Goal: Task Accomplishment & Management: Manage account settings

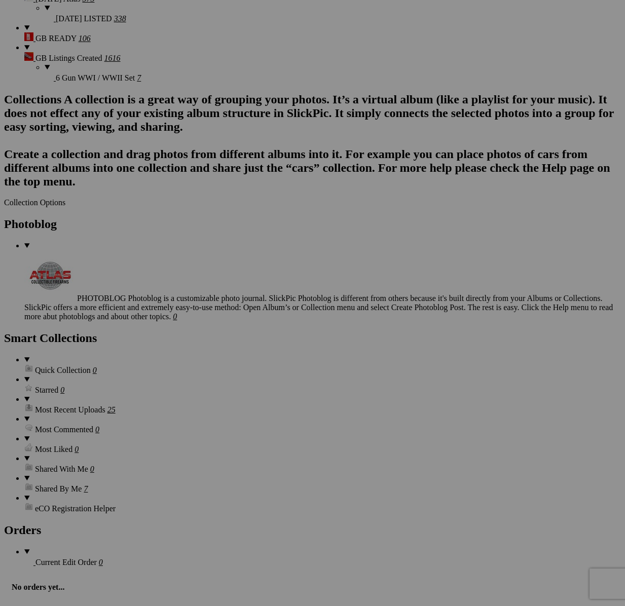
scroll to position [2289, 0]
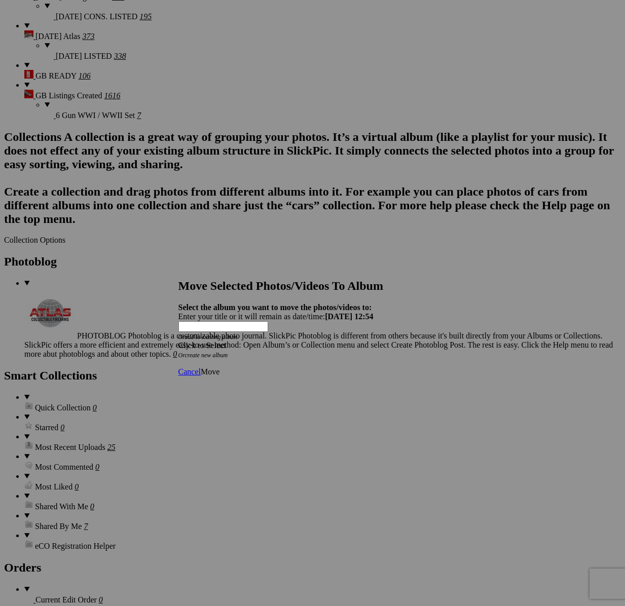
click at [350, 341] on div "Click to Select" at bounding box center [312, 345] width 269 height 9
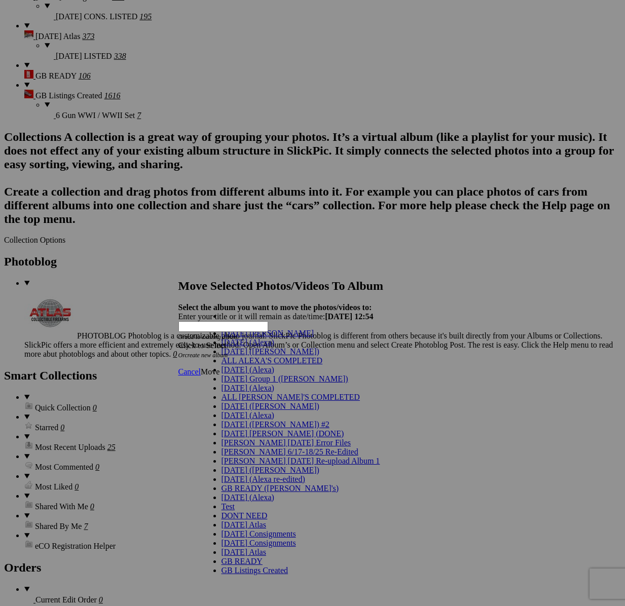
click at [319, 356] on link "[DATE] ([PERSON_NAME])" at bounding box center [271, 351] width 98 height 9
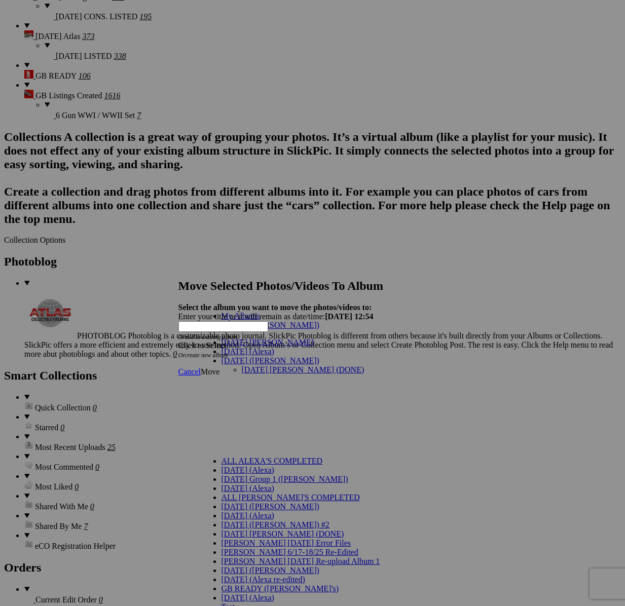
click at [242, 366] on link "[DATE] [PERSON_NAME] (DONE)" at bounding box center [303, 370] width 123 height 9
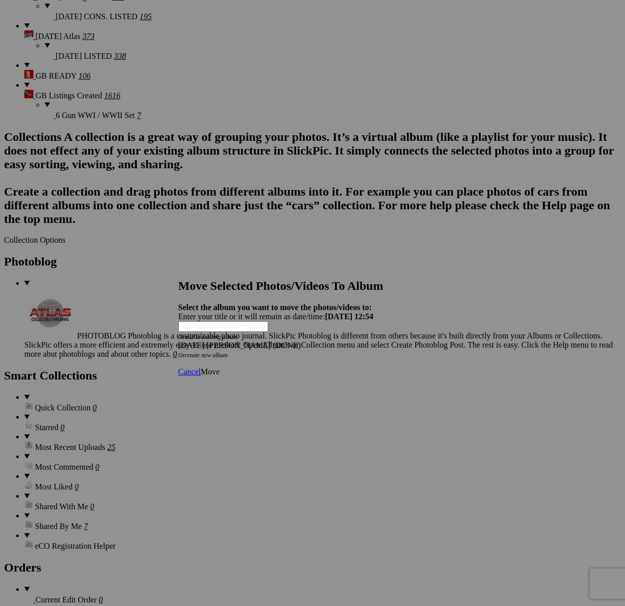
click at [220, 368] on link "Move" at bounding box center [210, 372] width 19 height 9
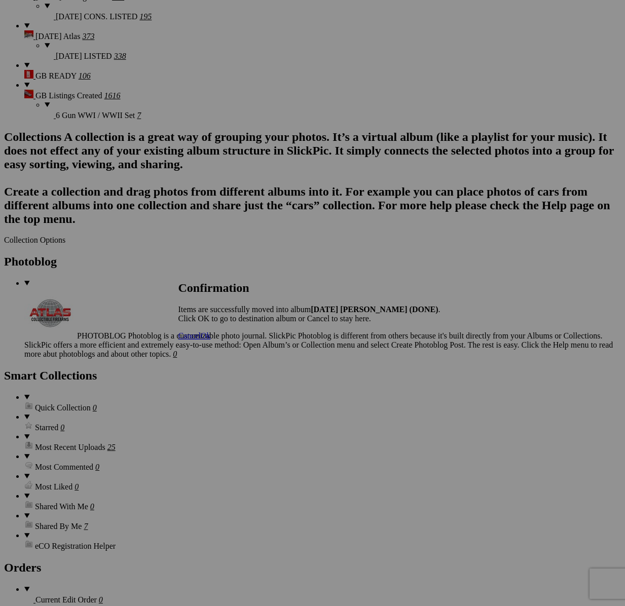
click at [201, 340] on span "Cancel" at bounding box center [189, 336] width 22 height 9
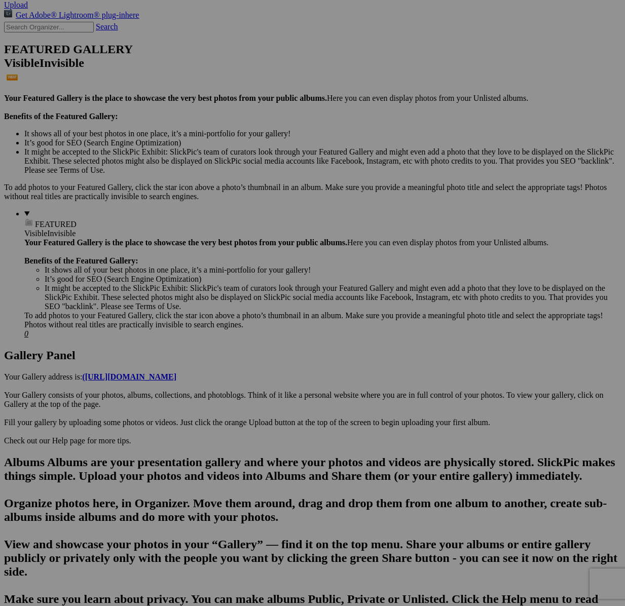
scroll to position [0, 0]
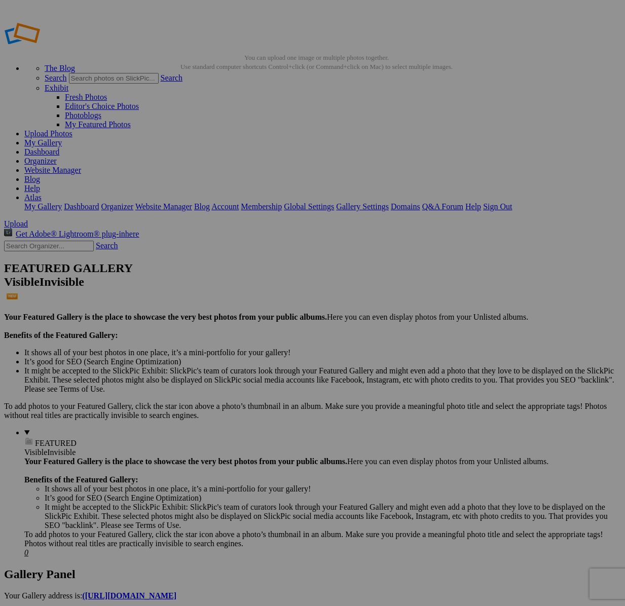
drag, startPoint x: 354, startPoint y: 236, endPoint x: 394, endPoint y: 420, distance: 188.3
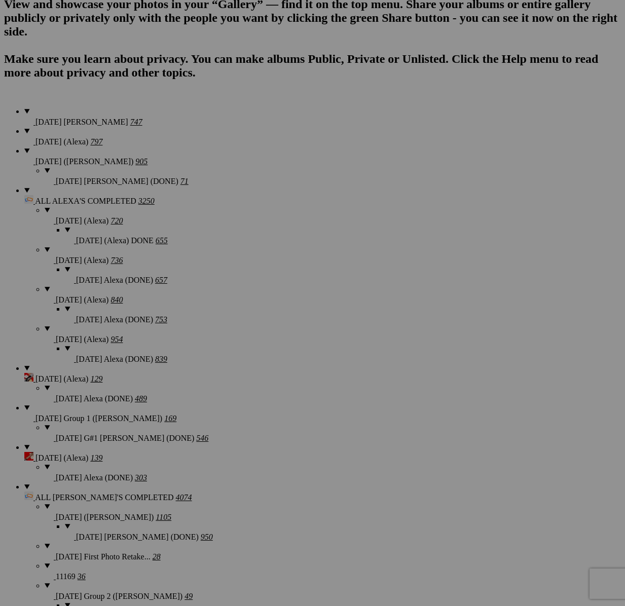
scroll to position [933, 0]
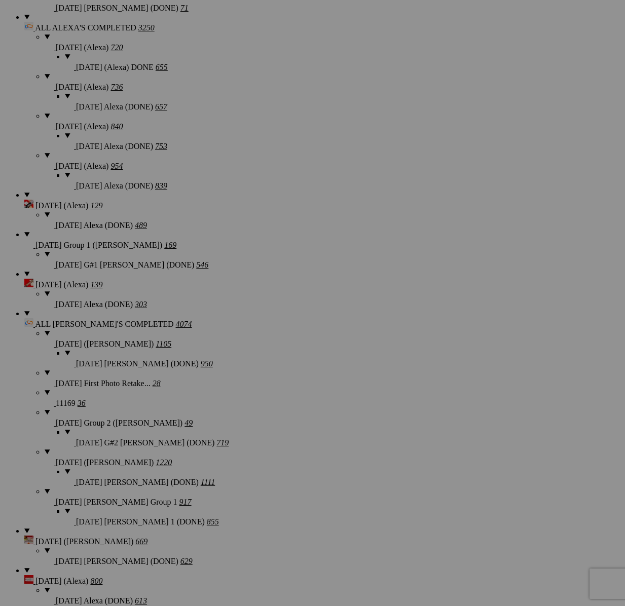
type textarea "<!-- SlickPic.com image hosting. HTML Bulk Share code Starts Here --> <div styl…"
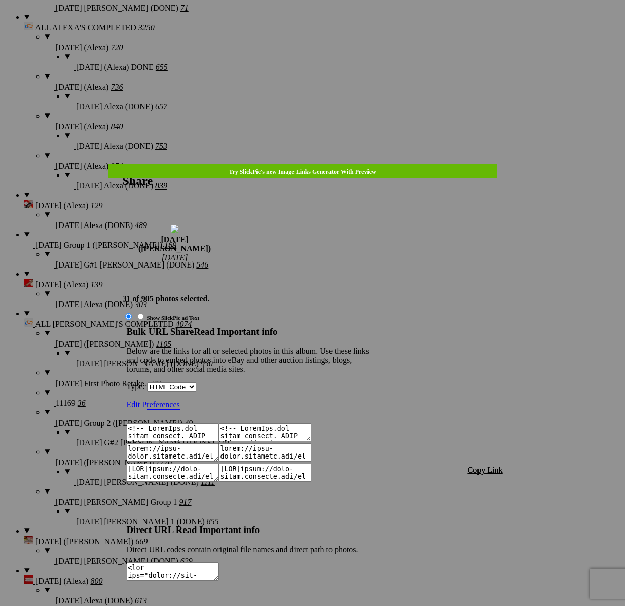
click at [477, 466] on span "Copy Link" at bounding box center [485, 470] width 35 height 9
click at [322, 26] on div at bounding box center [312, 303] width 625 height 606
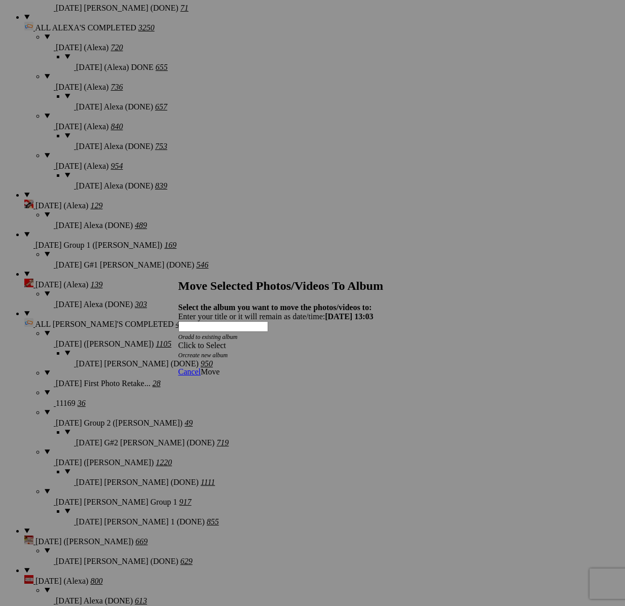
click at [178, 270] on link at bounding box center [178, 270] width 0 height 0
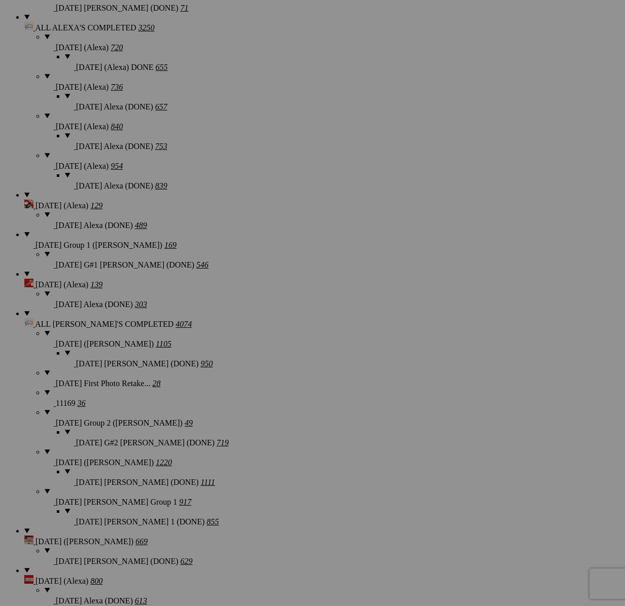
type textarea "<!-- SlickPic.com image hosting. HTML Bulk Share code Starts Here --> <div styl…"
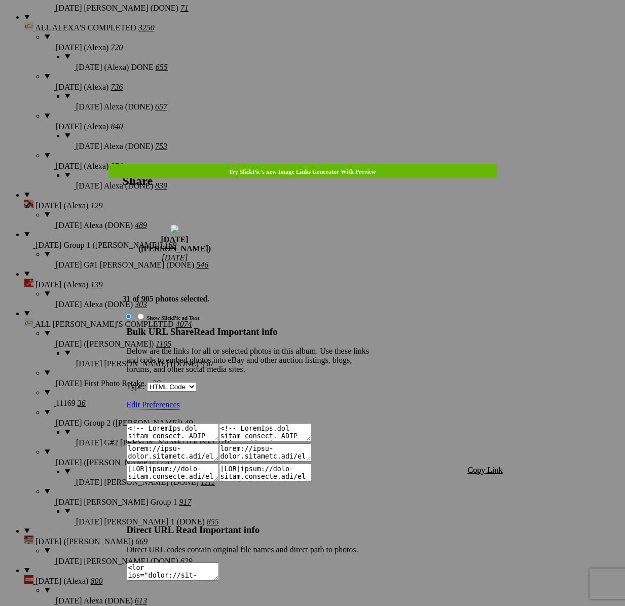
click at [180, 401] on link "Edit Preferences" at bounding box center [153, 406] width 53 height 10
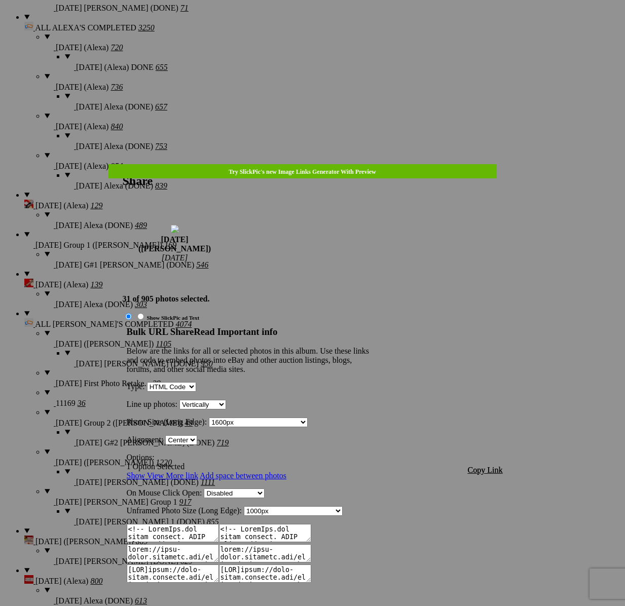
click at [308, 418] on select "100px — Small Thumbnail 150px 200px — Medium Thumbnail 250px 300px — Large Thum…" at bounding box center [258, 423] width 99 height 10
select select "1100"
type textarea "<!-- SlickPic.com image hosting. HTML Bulk Share code Starts Here --> <div styl…"
click at [489, 466] on span "Copy Link" at bounding box center [485, 470] width 35 height 9
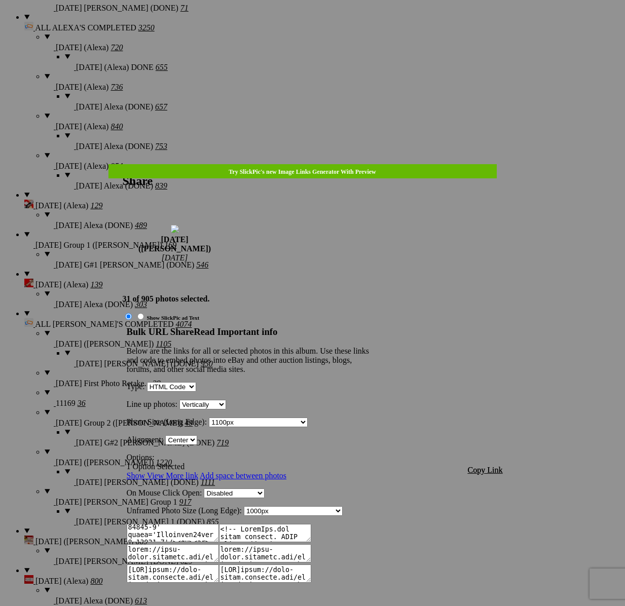
click at [330, 28] on div at bounding box center [312, 303] width 625 height 606
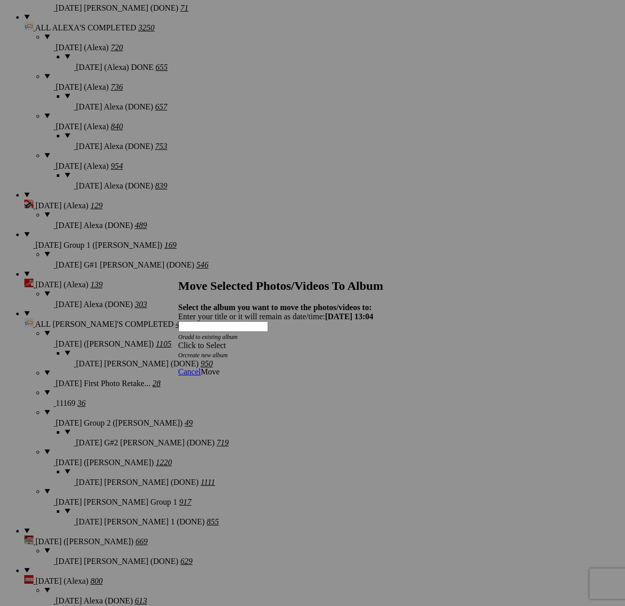
click at [178, 341] on span at bounding box center [178, 345] width 0 height 9
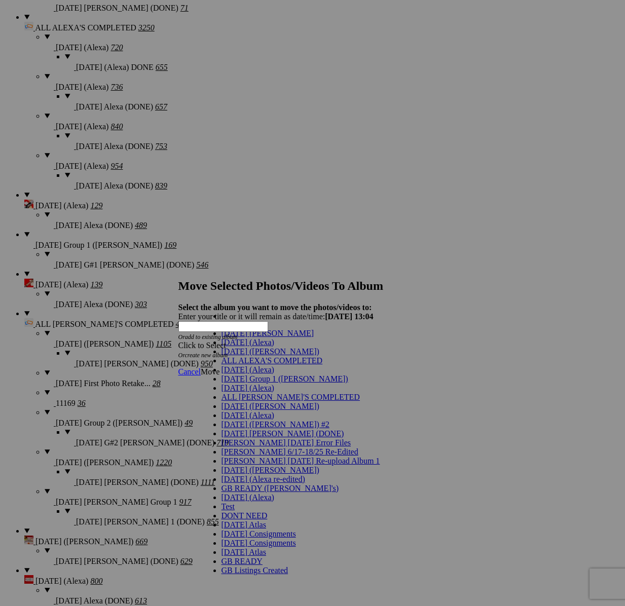
click at [243, 356] on span "[DATE] ([PERSON_NAME])" at bounding box center [271, 351] width 98 height 9
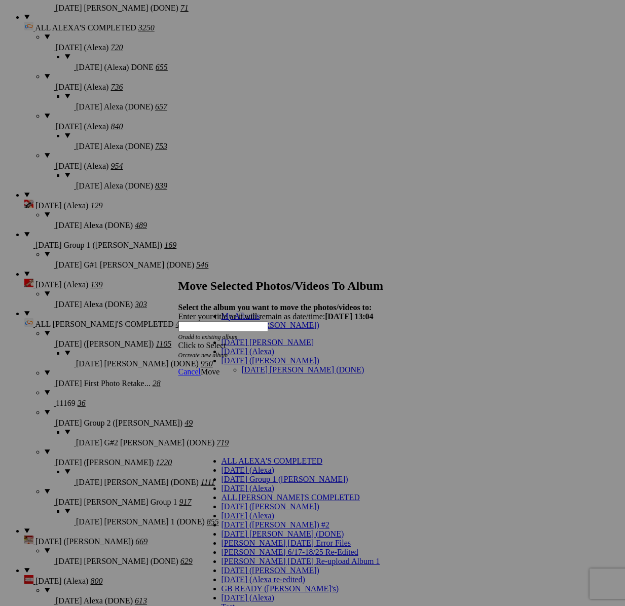
click at [247, 366] on link "[DATE] [PERSON_NAME] (DONE)" at bounding box center [303, 370] width 123 height 9
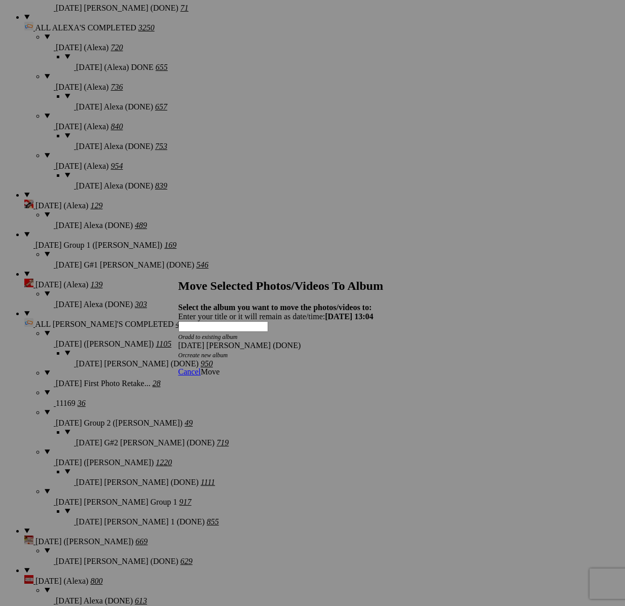
click at [220, 368] on link "Move" at bounding box center [210, 372] width 19 height 9
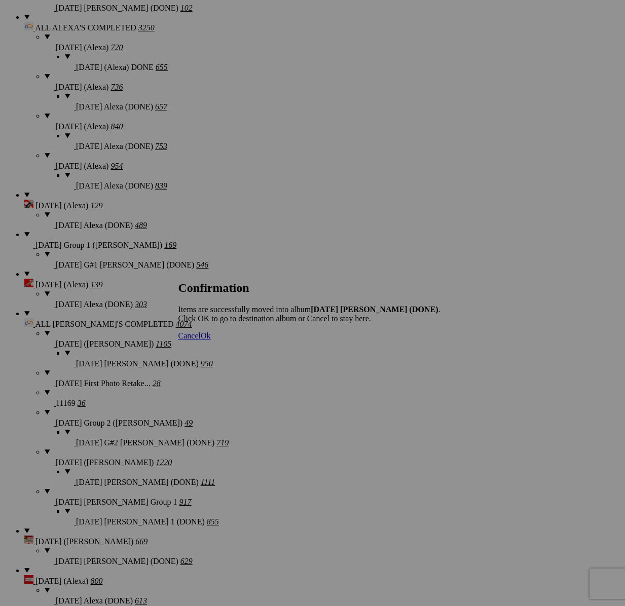
click at [201, 340] on span "Cancel" at bounding box center [189, 336] width 22 height 9
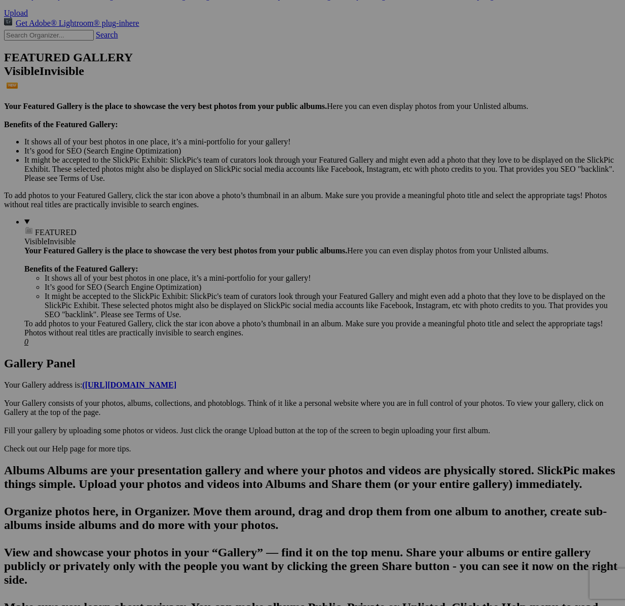
scroll to position [112, 0]
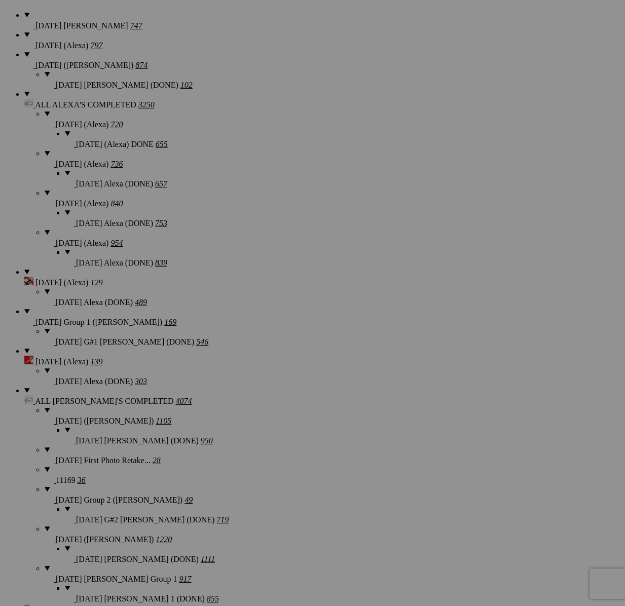
type textarea "<!-- SlickPic.com image hosting. HTML Bulk Share code Starts Here --> <div styl…"
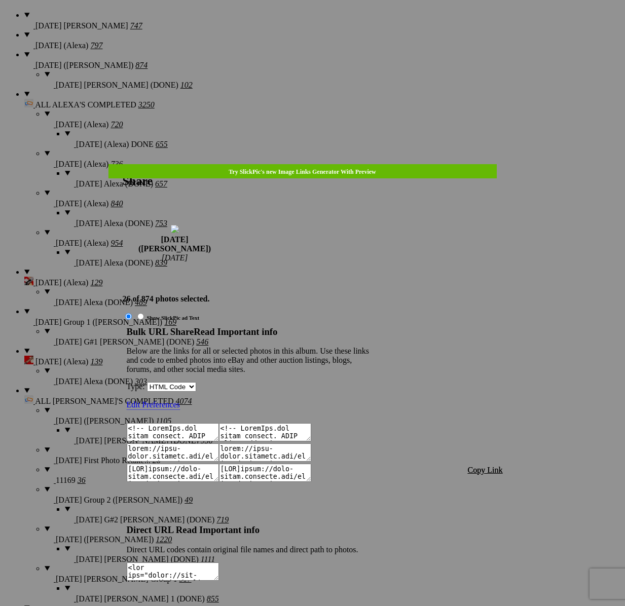
click at [488, 466] on span "Copy Link" at bounding box center [485, 470] width 35 height 9
click at [324, 30] on div at bounding box center [312, 303] width 625 height 606
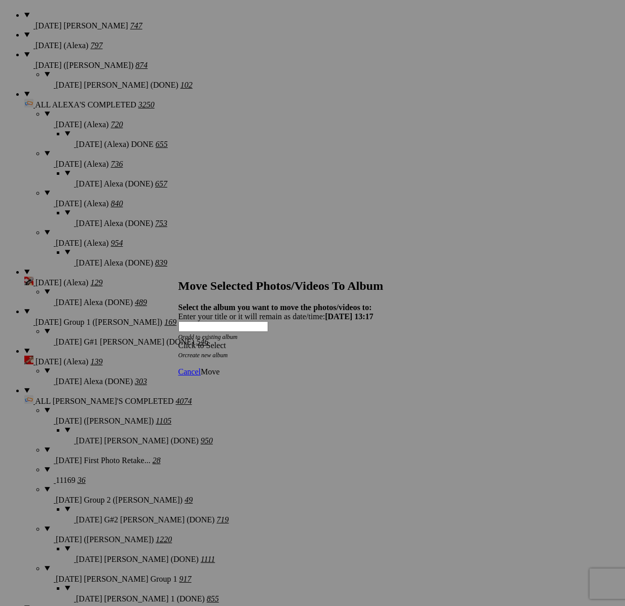
click at [350, 341] on div "Click to Select" at bounding box center [312, 345] width 269 height 9
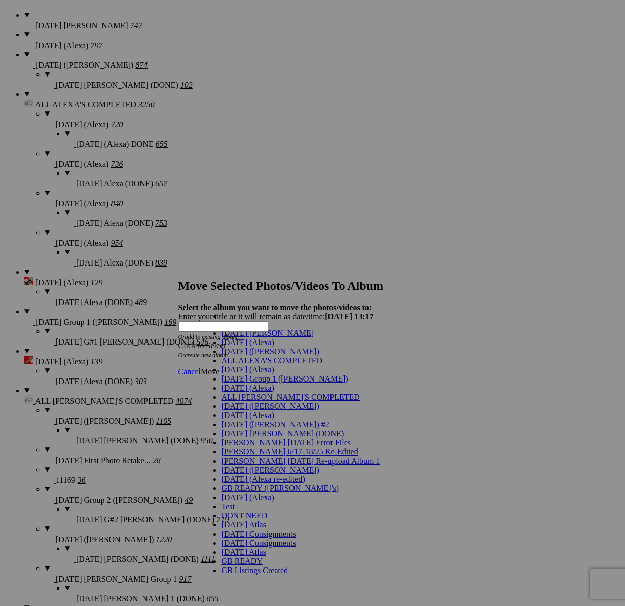
click at [274, 356] on link "[DATE] ([PERSON_NAME])" at bounding box center [271, 351] width 98 height 9
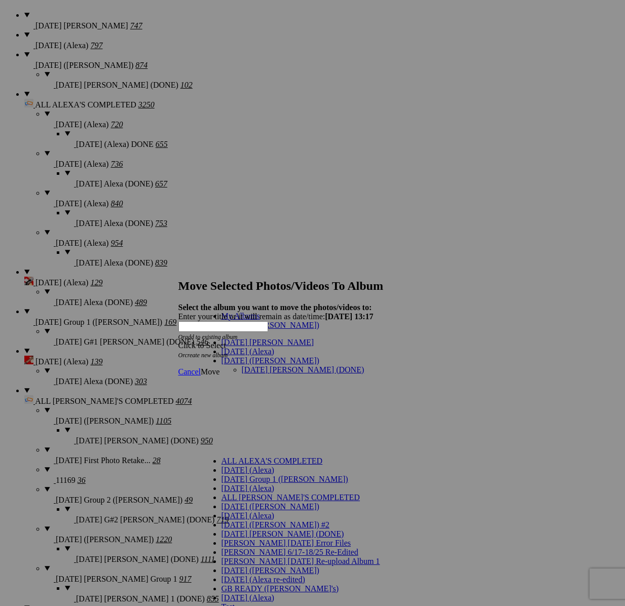
click at [260, 366] on link "[DATE] [PERSON_NAME] (DONE)" at bounding box center [303, 370] width 123 height 9
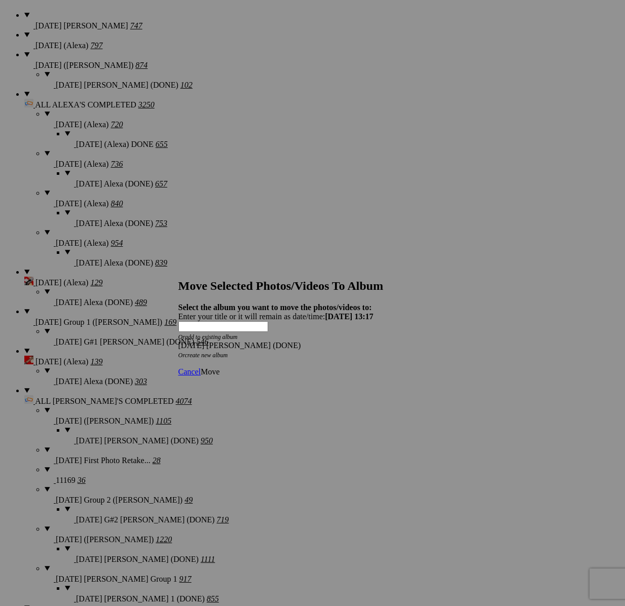
click at [220, 368] on link "Move" at bounding box center [210, 372] width 19 height 9
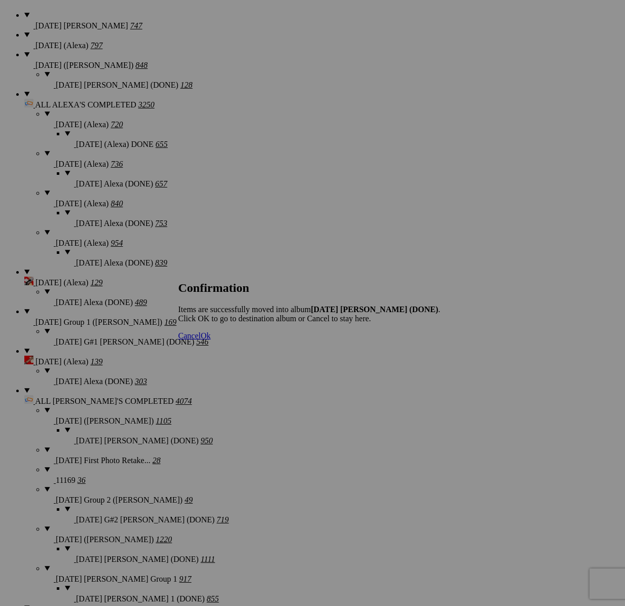
click at [201, 340] on span "Cancel" at bounding box center [189, 336] width 22 height 9
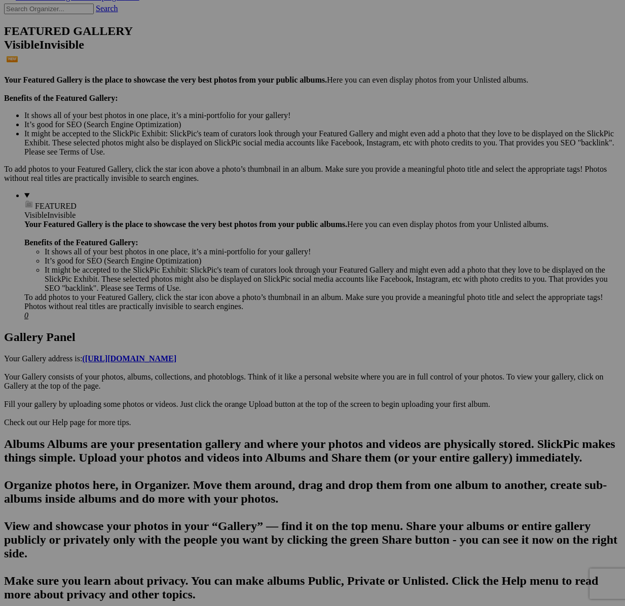
scroll to position [179, 0]
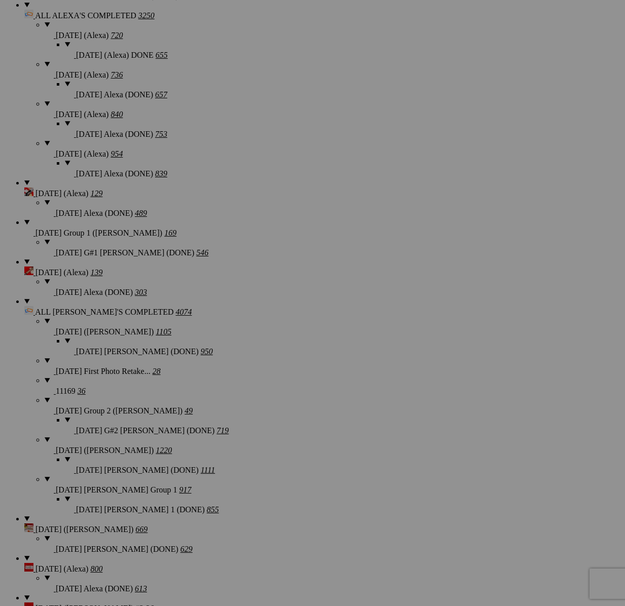
scroll to position [950, 0]
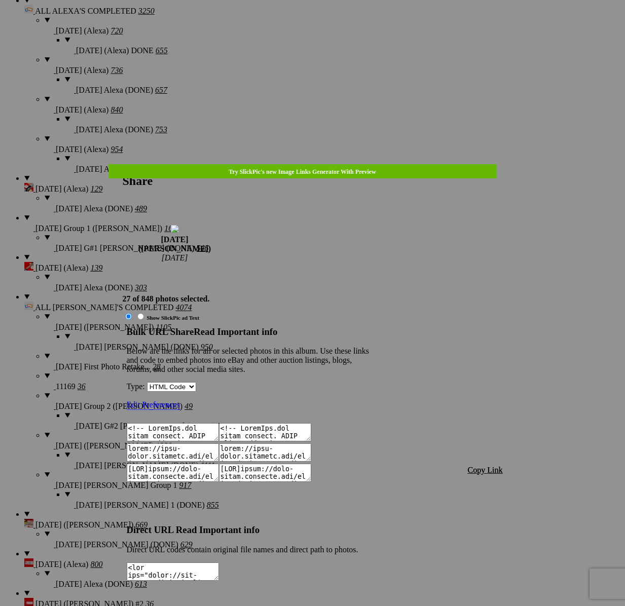
click at [472, 466] on span "Copy Link" at bounding box center [485, 470] width 35 height 9
click at [327, 23] on div at bounding box center [312, 303] width 625 height 606
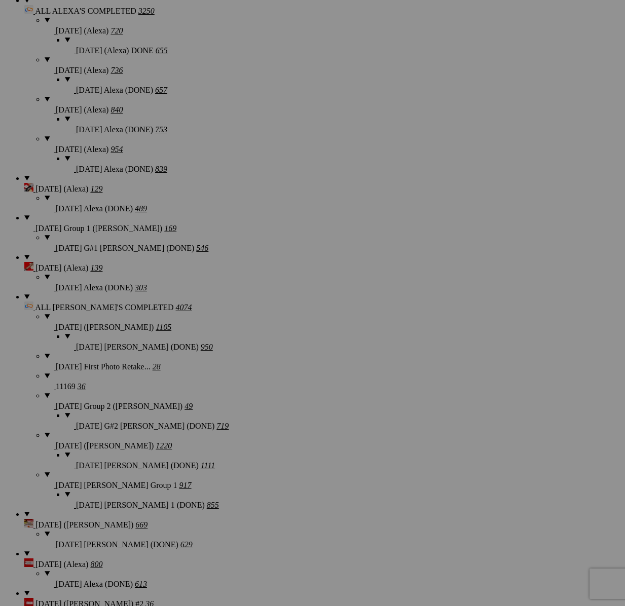
drag, startPoint x: 326, startPoint y: 26, endPoint x: 328, endPoint y: 47, distance: 20.3
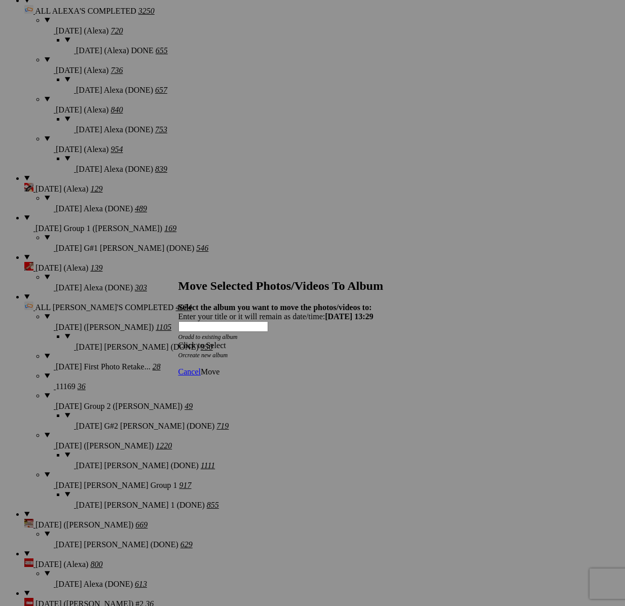
click at [178, 341] on span at bounding box center [178, 345] width 0 height 9
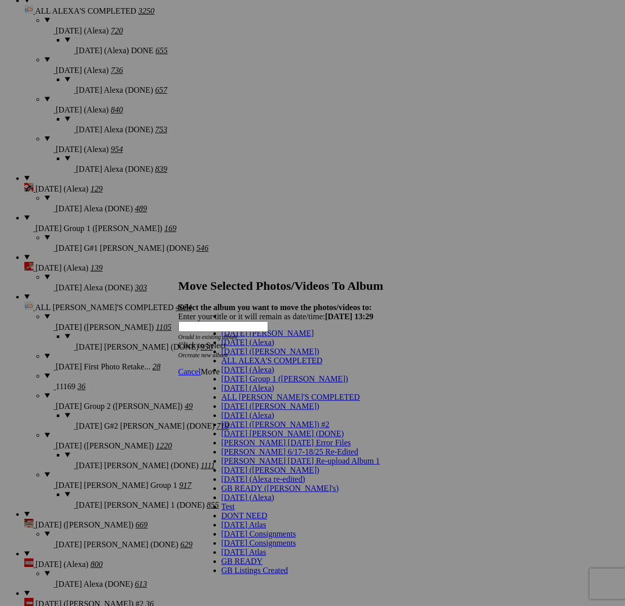
click at [240, 356] on span "[DATE] ([PERSON_NAME])" at bounding box center [271, 351] width 98 height 9
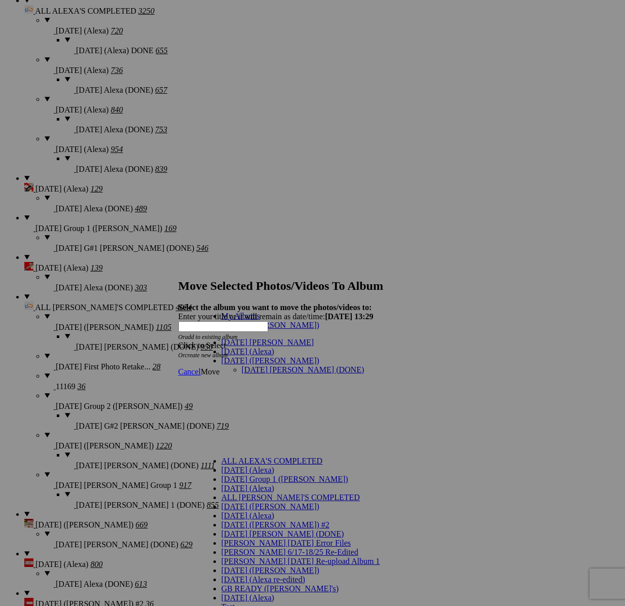
click at [242, 366] on link "[DATE] [PERSON_NAME] (DONE)" at bounding box center [303, 370] width 123 height 9
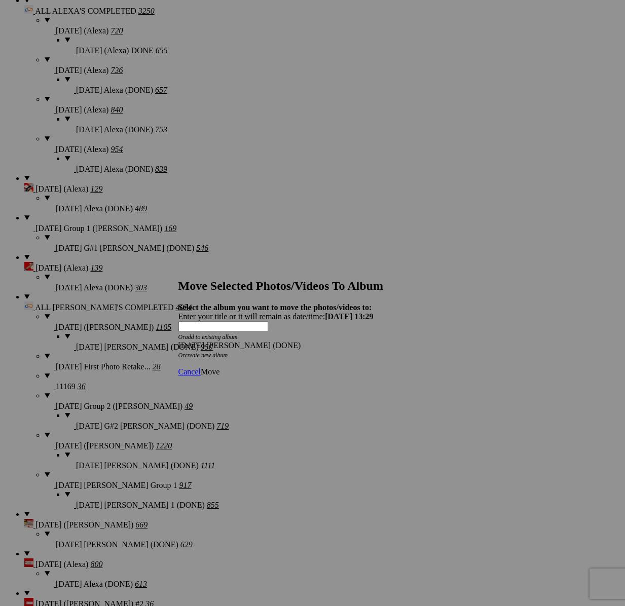
click at [220, 368] on span "Move" at bounding box center [210, 372] width 19 height 9
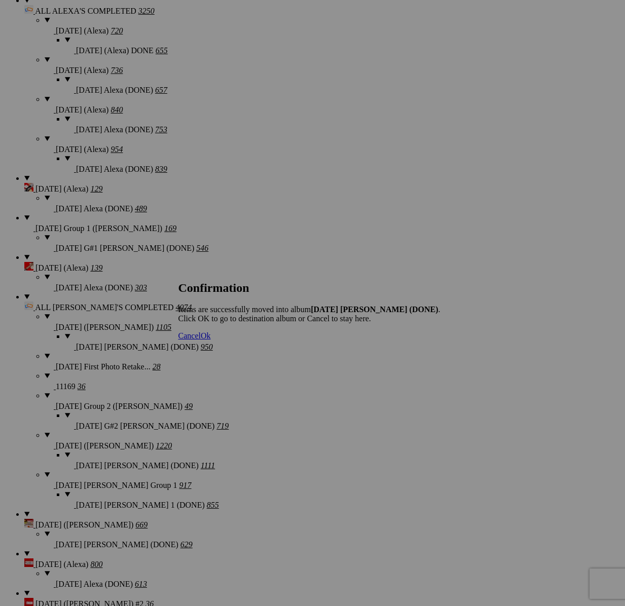
click at [201, 340] on span "Cancel" at bounding box center [189, 336] width 22 height 9
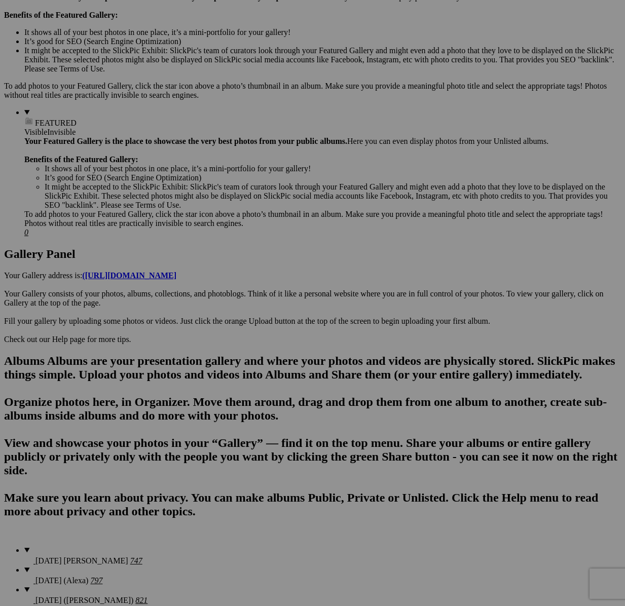
scroll to position [317, 0]
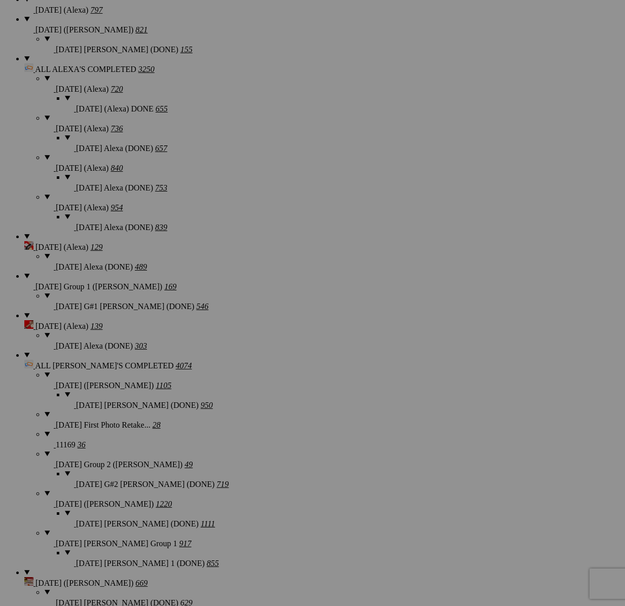
type textarea "<!-- SlickPic.com image hosting. HTML Bulk Share code Starts Here --> <div styl…"
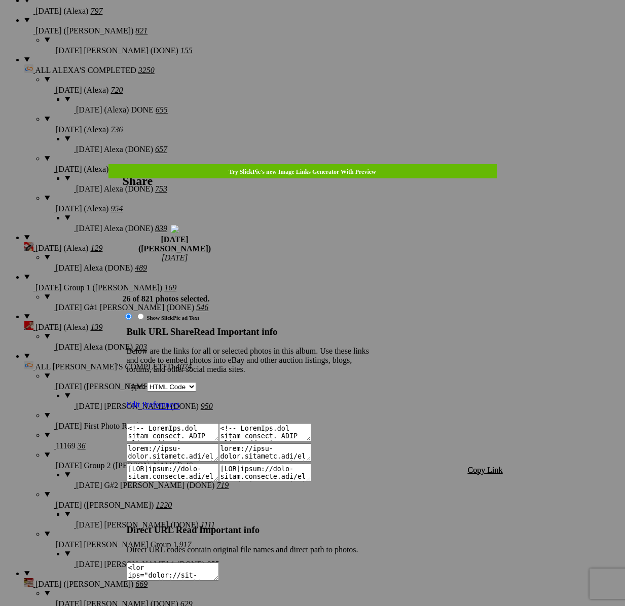
click at [489, 466] on span "Copy Link" at bounding box center [485, 470] width 35 height 9
click at [313, 19] on div at bounding box center [312, 303] width 625 height 606
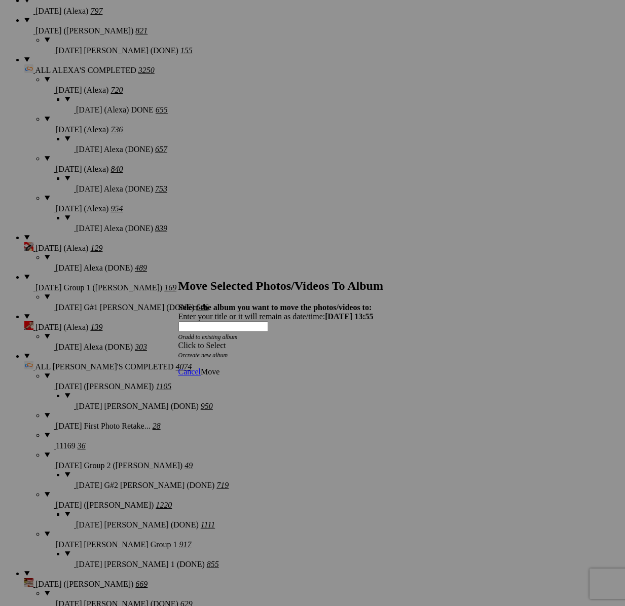
click at [228, 352] on icon "Or create new album" at bounding box center [203, 355] width 50 height 7
drag, startPoint x: 319, startPoint y: 310, endPoint x: 282, endPoint y: 333, distance: 43.2
click at [319, 341] on div "Click to Select" at bounding box center [312, 345] width 269 height 9
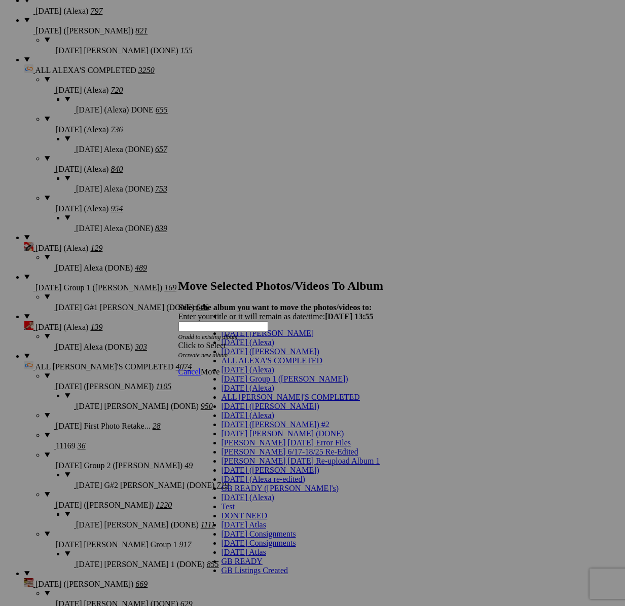
click at [246, 356] on span "[DATE] ([PERSON_NAME])" at bounding box center [271, 351] width 98 height 9
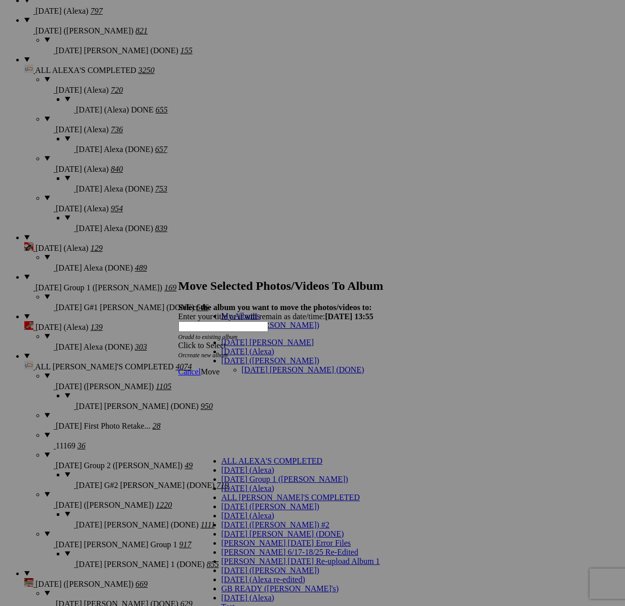
click at [266, 344] on div "My Albums 8/19/25 (Maria) 9/4/25 Maria 9/3/2025 (Alexa) 8/19/25 (Maria) 8/19/25…" at bounding box center [289, 494] width 177 height 364
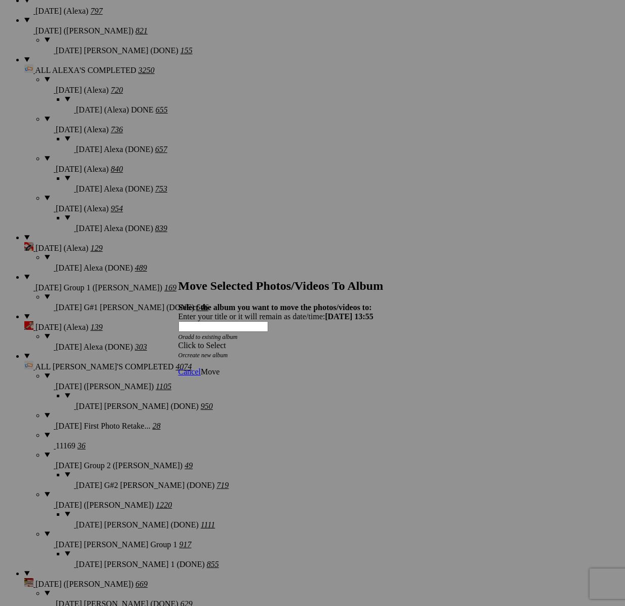
click at [269, 341] on div "Click to Select" at bounding box center [312, 345] width 269 height 9
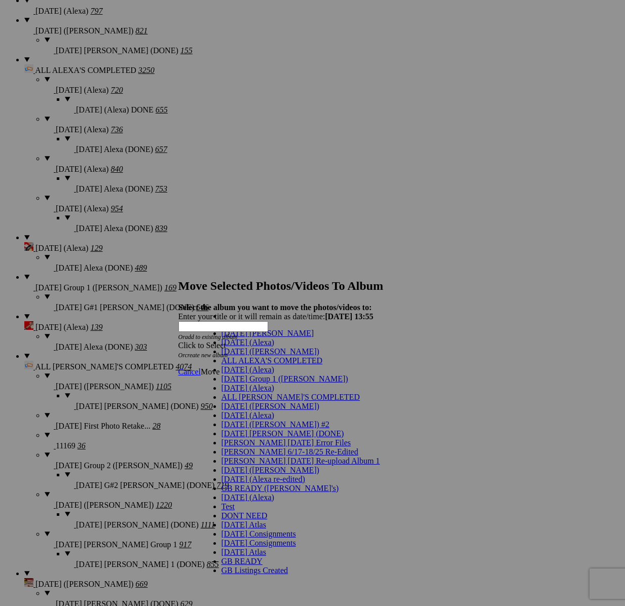
click at [246, 356] on span "[DATE] ([PERSON_NAME])" at bounding box center [271, 351] width 98 height 9
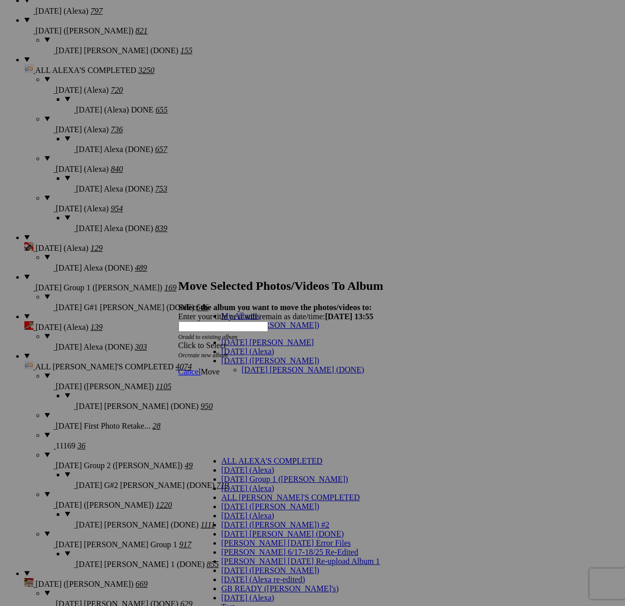
click at [247, 366] on link "[DATE] [PERSON_NAME] (DONE)" at bounding box center [303, 370] width 123 height 9
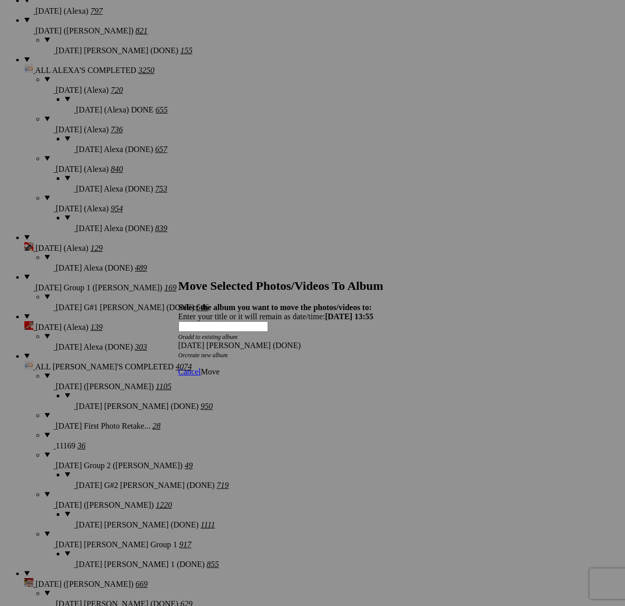
drag, startPoint x: 444, startPoint y: 350, endPoint x: 438, endPoint y: 349, distance: 6.6
click at [220, 368] on link "Move" at bounding box center [210, 372] width 19 height 9
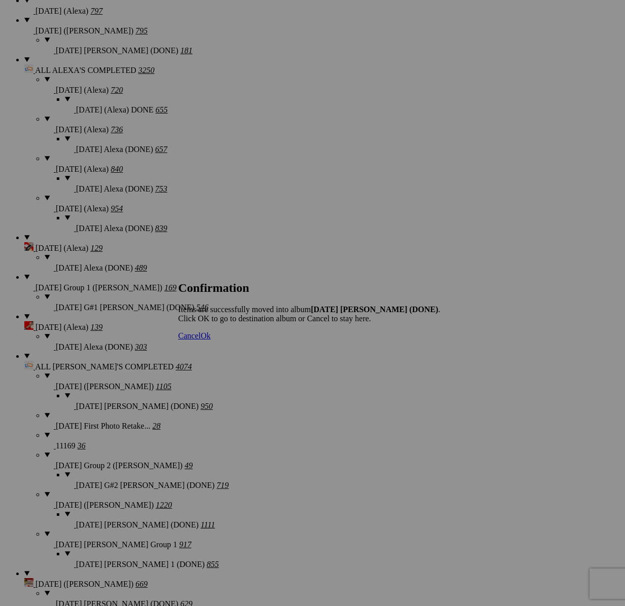
click at [201, 340] on span "Cancel" at bounding box center [189, 336] width 22 height 9
